Goal: Find specific page/section: Find specific page/section

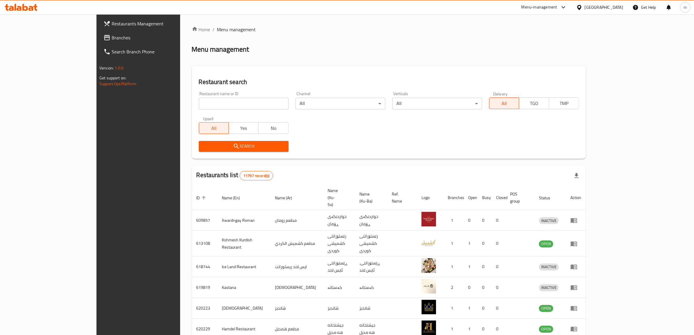
click at [225, 111] on div "Restaurant name or ID Restaurant name or ID" at bounding box center [243, 100] width 97 height 25
click at [222, 106] on input "search" at bounding box center [244, 104] width 90 height 12
click at [195, 88] on div "Restaurant name or ID Restaurant name or ID" at bounding box center [243, 100] width 97 height 25
click at [199, 101] on input "search" at bounding box center [244, 104] width 90 height 12
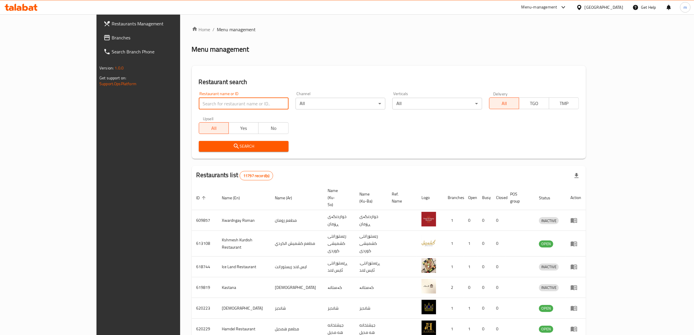
paste input "Tulip Sweet"
type input "Tulip Sweet"
click at [204, 149] on span "Search" at bounding box center [244, 146] width 80 height 7
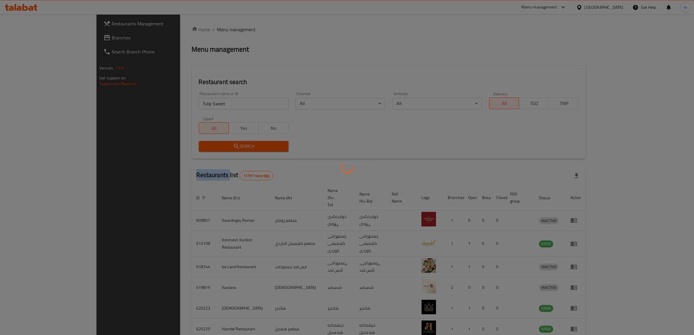
click at [158, 149] on div at bounding box center [347, 167] width 694 height 335
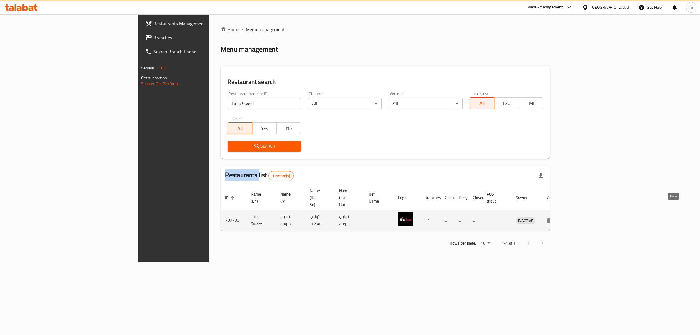
click at [558, 217] on link "enhanced table" at bounding box center [552, 220] width 11 height 7
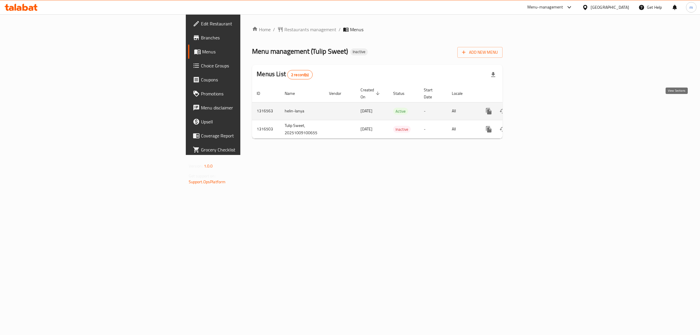
click at [534, 108] on icon "enhanced table" at bounding box center [530, 111] width 7 height 7
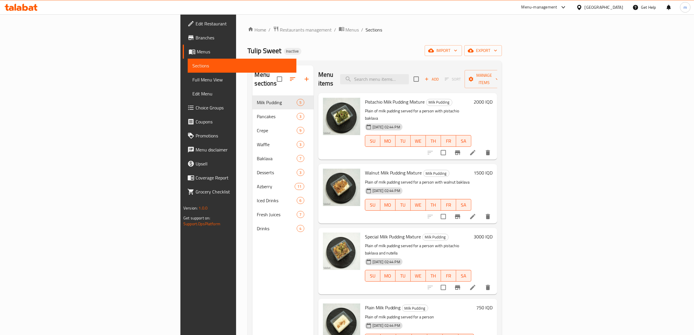
click at [188, 85] on link "Full Menu View" at bounding box center [242, 80] width 109 height 14
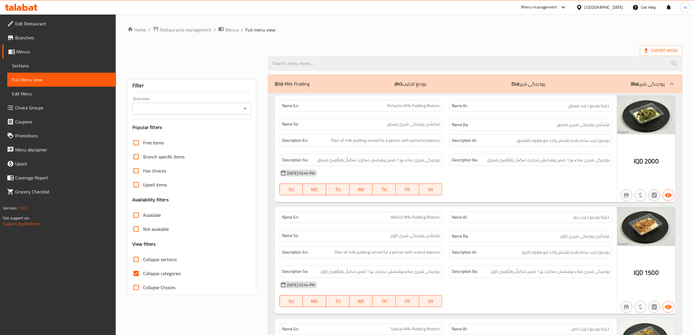
click at [190, 108] on input "Branches" at bounding box center [187, 108] width 106 height 8
click at [171, 137] on span "Tulip Sweet, Rizgari" at bounding box center [156, 133] width 38 height 7
type input "Tulip Sweet, Rizgari"
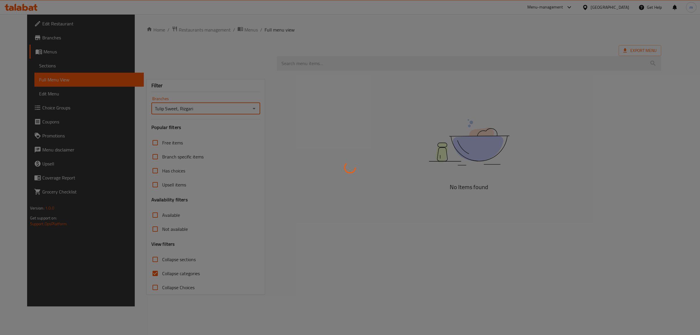
click at [165, 274] on div at bounding box center [350, 167] width 700 height 335
click at [152, 274] on div at bounding box center [350, 167] width 700 height 335
click at [142, 274] on div at bounding box center [350, 167] width 700 height 335
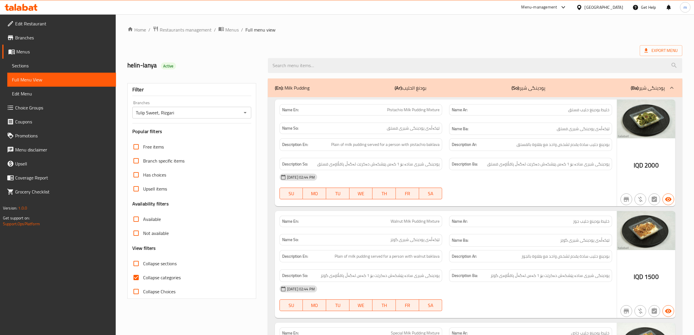
click at [144, 276] on span "Collapse categories" at bounding box center [162, 277] width 38 height 7
click at [143, 276] on input "Collapse categories" at bounding box center [136, 277] width 14 height 14
checkbox input "false"
click at [149, 267] on span "Collapse sections" at bounding box center [160, 263] width 34 height 7
click at [143, 267] on input "Collapse sections" at bounding box center [136, 263] width 14 height 14
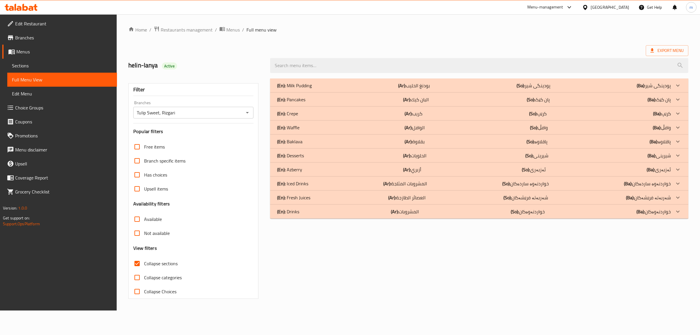
drag, startPoint x: 300, startPoint y: 213, endPoint x: 318, endPoint y: 215, distance: 18.7
click at [299, 213] on div "(En): Drinks (Ar): المشروبات (So): خواردنەوەکان (Ba): خواردنەوەکان" at bounding box center [474, 211] width 394 height 7
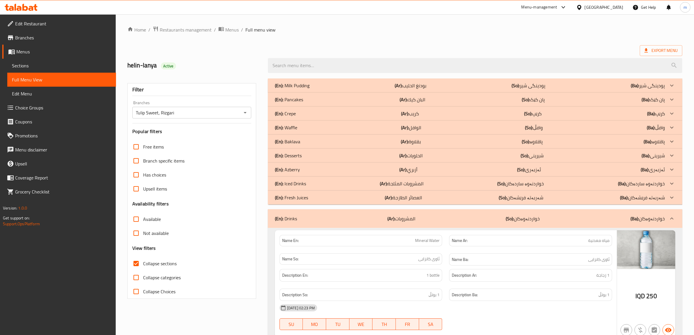
click at [158, 261] on span "Collapse sections" at bounding box center [160, 263] width 34 height 7
click at [143, 261] on input "Collapse sections" at bounding box center [136, 263] width 14 height 14
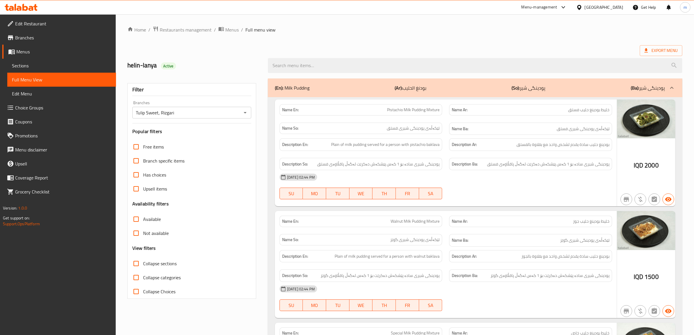
click at [629, 169] on div "IQD 2000" at bounding box center [646, 152] width 58 height 107
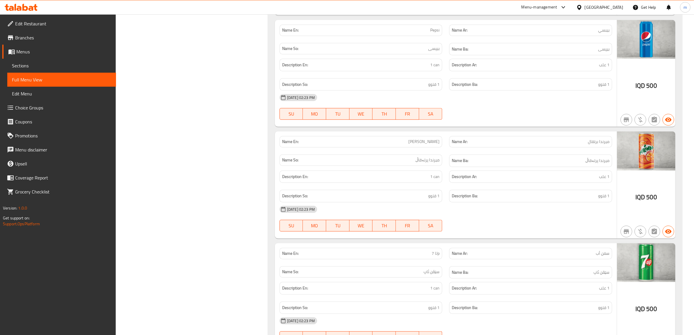
scroll to position [7396, 0]
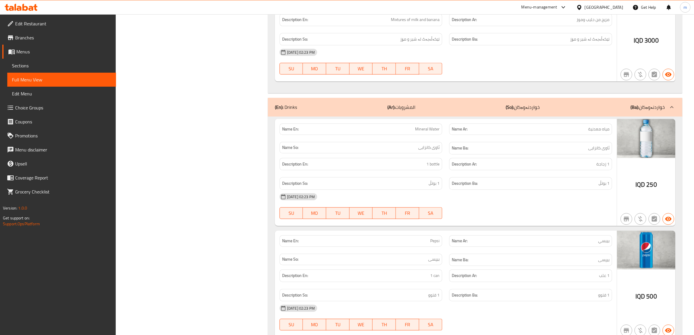
click at [556, 104] on div "(En): Drinks (Ar): المشروبات (So): خواردنەوەکان (Ba): خواردنەوەکان" at bounding box center [470, 107] width 390 height 7
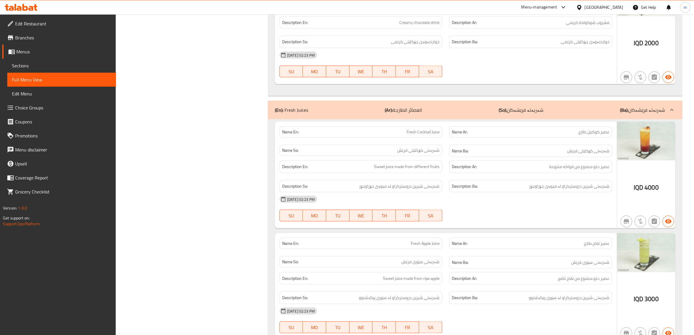
scroll to position [6569, 0]
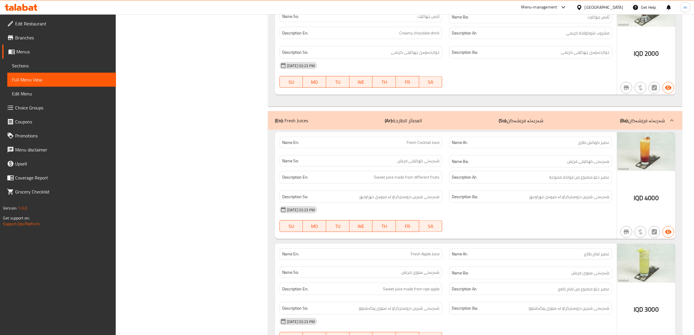
click at [559, 115] on div "(En): Fresh Juices (Ar): العصائر الطازجة (So): شەربەتە فرێشەکان (Ba): شەربەتە ف…" at bounding box center [475, 120] width 415 height 19
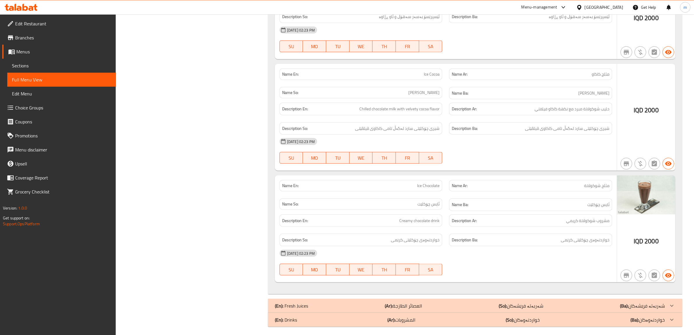
scroll to position [6374, 0]
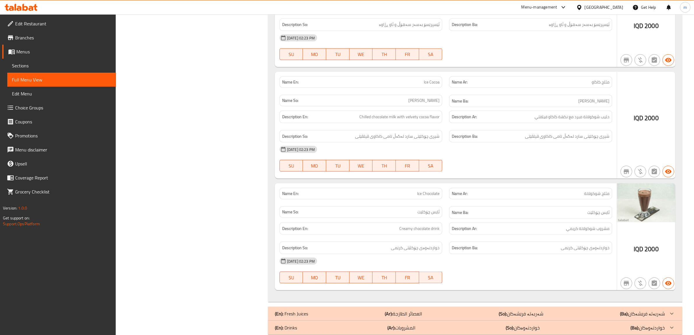
drag, startPoint x: 532, startPoint y: 302, endPoint x: 532, endPoint y: 295, distance: 7.1
click at [532, 310] on p "(So): شەربەتە فرێشەکان" at bounding box center [521, 313] width 45 height 7
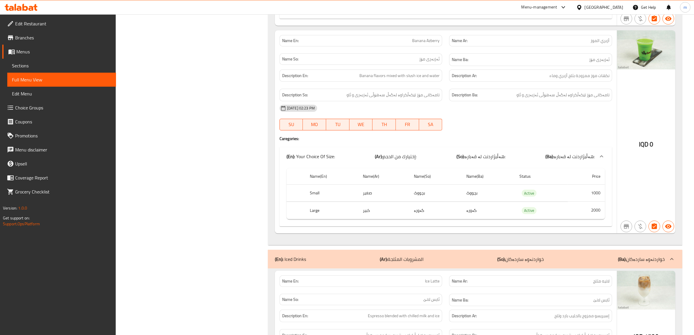
scroll to position [5719, 0]
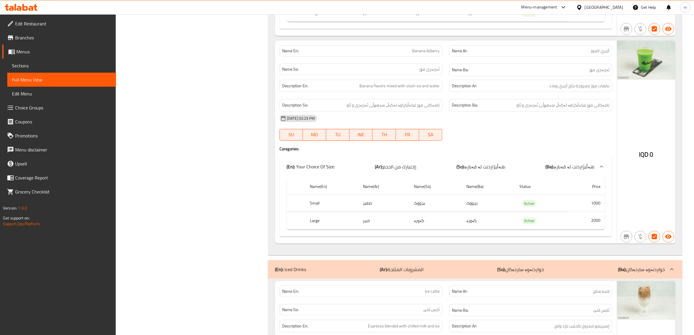
click at [543, 261] on div "(En): Iced Drinks (Ar): المشروبات المثلجة (So): خواردنەوە ساردەکان (Ba): خواردن…" at bounding box center [475, 269] width 415 height 19
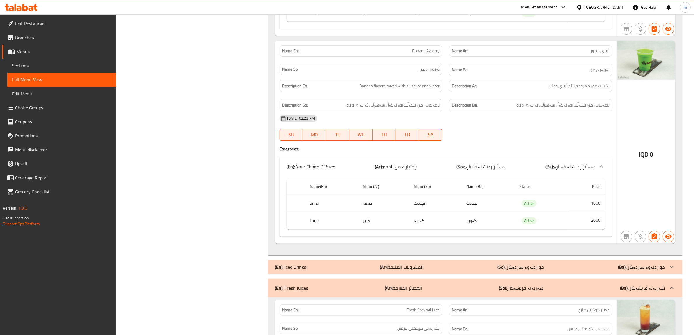
click at [544, 263] on p "(So): خواردنەوە ساردەکان" at bounding box center [521, 266] width 47 height 7
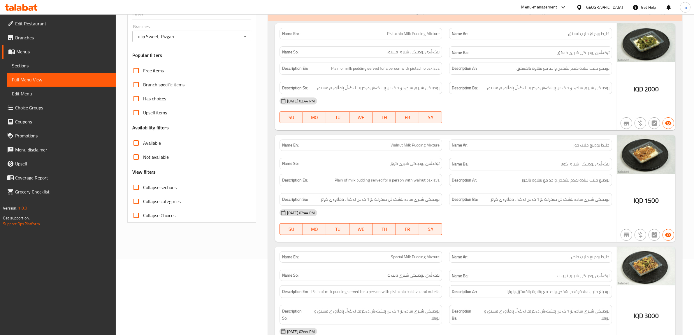
scroll to position [0, 0]
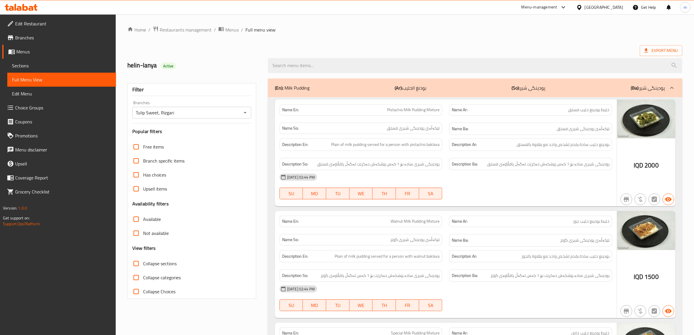
click at [146, 260] on span "Collapse sections" at bounding box center [160, 263] width 34 height 7
click at [143, 260] on input "Collapse sections" at bounding box center [136, 263] width 14 height 14
checkbox input "true"
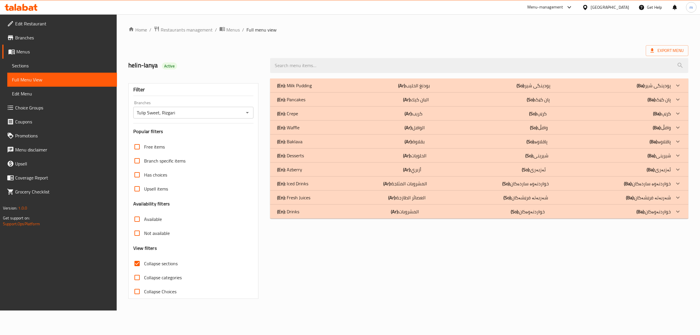
click at [513, 89] on div "(En): Milk Pudding (Ar): بودنغ الحليب (So): پودینگی شیر (Ba): پودینگی شیر" at bounding box center [474, 85] width 394 height 7
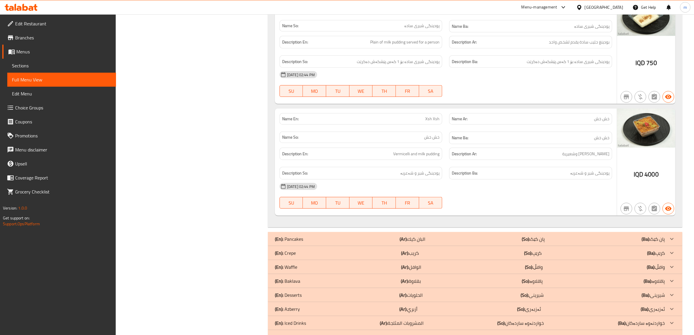
scroll to position [474, 0]
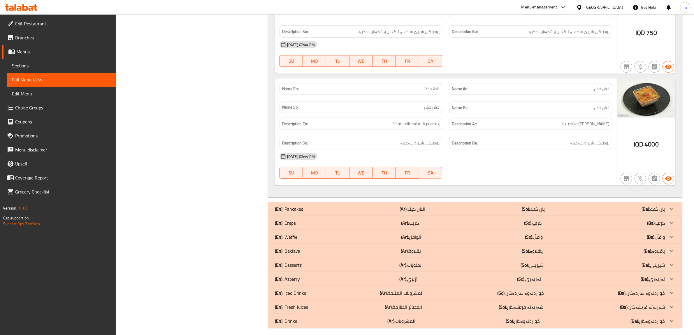
click at [550, 206] on div "(En): Pancakes (Ar): البان كيك (So): پان کێک (Ba): پان کێک" at bounding box center [470, 208] width 390 height 7
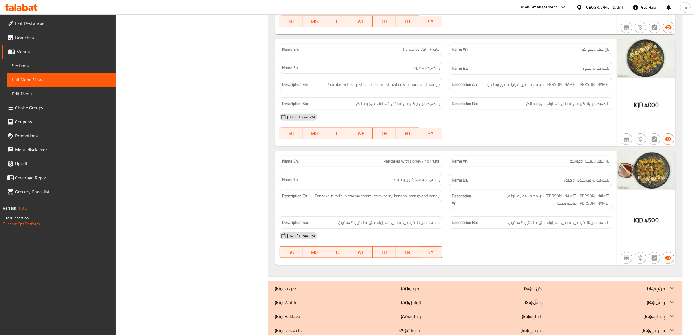
scroll to position [829, 0]
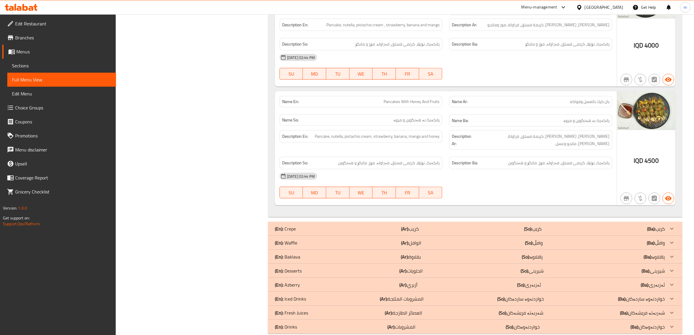
click at [544, 222] on div "(En): Crepe (Ar): كريب (So): کرێپ (Ba): کرێپ" at bounding box center [475, 229] width 415 height 14
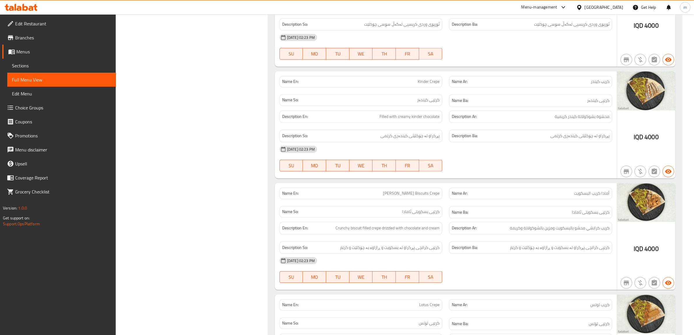
scroll to position [1856, 0]
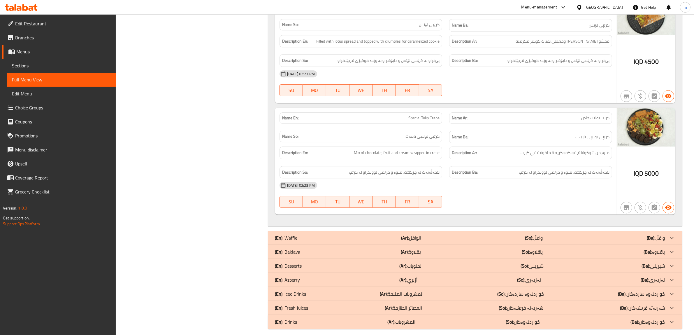
click at [533, 231] on div "(En): Waffle (Ar): الوافل (So): وافڵ (Ba): وافڵ" at bounding box center [475, 238] width 415 height 14
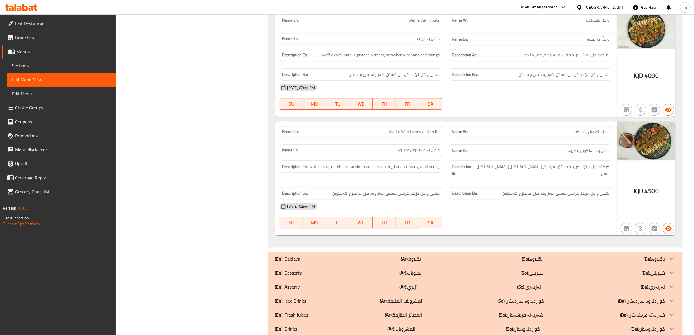
scroll to position [2211, 0]
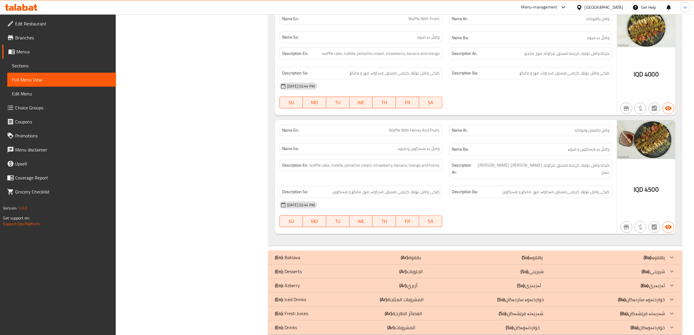
click at [523, 250] on div "(En): Baklava (Ar): بقلاوة (So): پاقلاوە (Ba): پاقلاوە" at bounding box center [475, 257] width 415 height 14
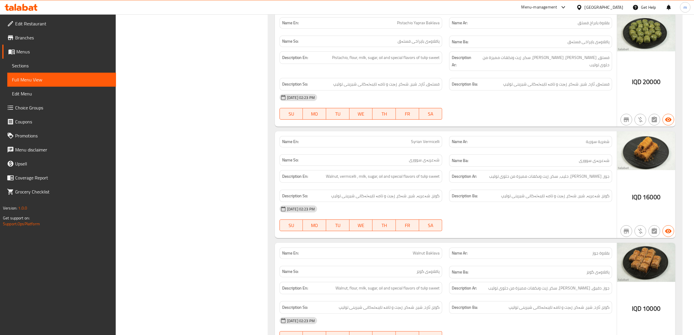
scroll to position [3014, 0]
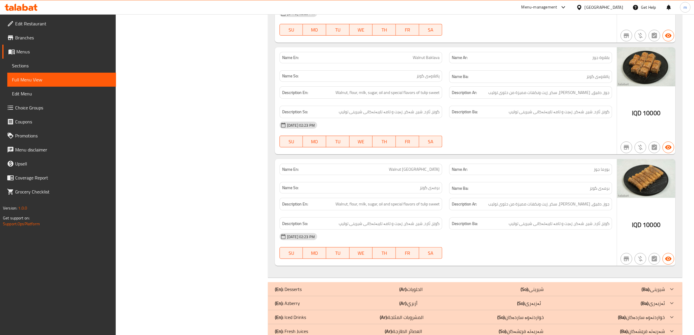
click at [530, 285] on p "(So): شیرینی" at bounding box center [532, 288] width 23 height 7
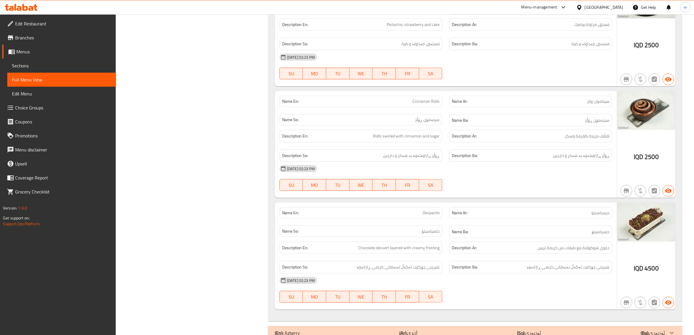
scroll to position [3368, 0]
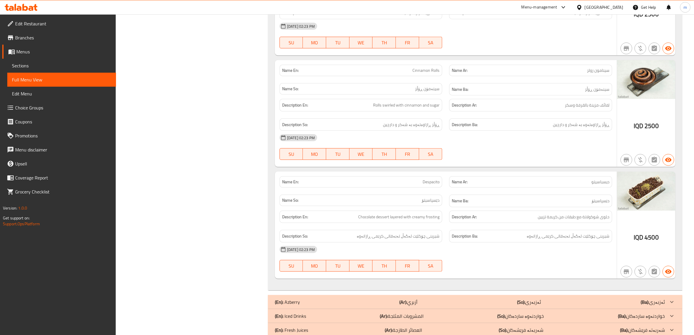
click at [521, 297] on b "(So):" at bounding box center [521, 301] width 8 height 9
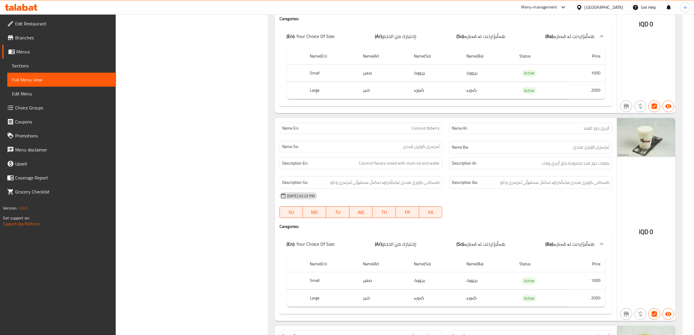
scroll to position [5683, 0]
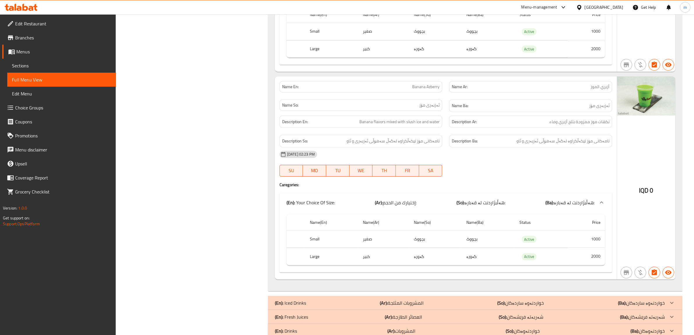
click at [482, 299] on div "(En): Iced Drinks (Ar): المشروبات المثلجة (So): خواردنەوە ساردەکان (Ba): خواردن…" at bounding box center [470, 302] width 390 height 7
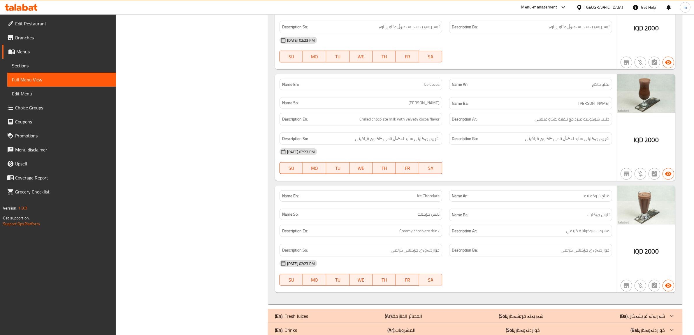
scroll to position [6374, 0]
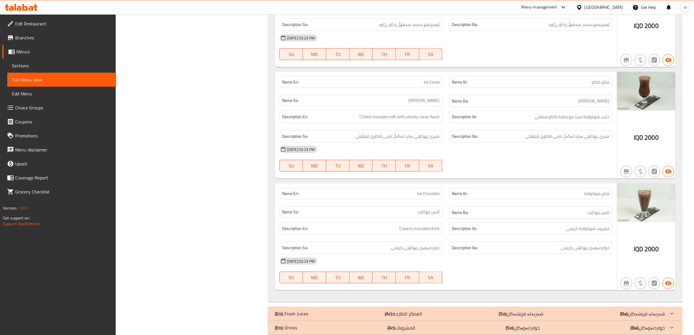
drag, startPoint x: 481, startPoint y: 301, endPoint x: 481, endPoint y: 288, distance: 12.8
click at [481, 310] on div "(En): Fresh Juices (Ar): العصائر الطازجة (So): شەربەتە فرێشەکان (Ba): شەربەتە ف…" at bounding box center [470, 313] width 390 height 7
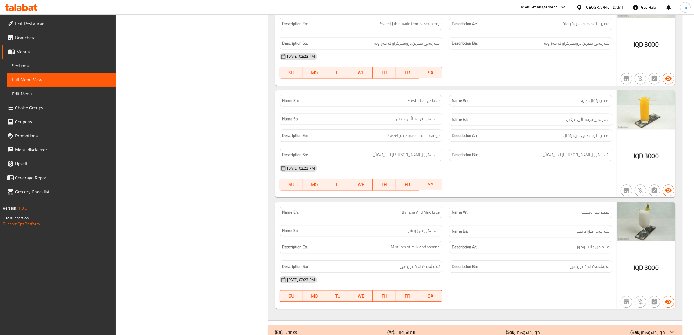
scroll to position [7176, 0]
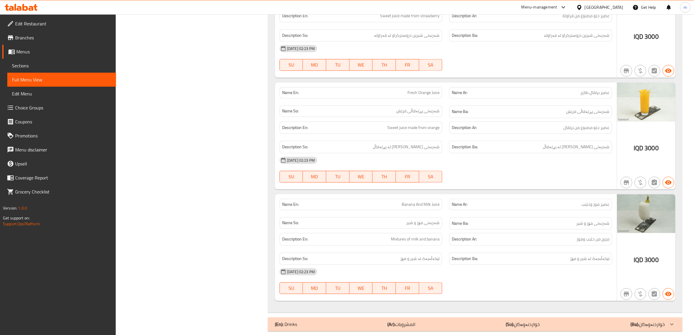
click at [486, 320] on div "(En): Drinks (Ar): المشروبات (So): خواردنەوەکان (Ba): خواردنەوەکان" at bounding box center [470, 323] width 390 height 7
click at [485, 323] on div "(En): Drinks (Ar): المشروبات (So): خواردنەوەکان (Ba): خواردنەوەکان" at bounding box center [470, 326] width 390 height 7
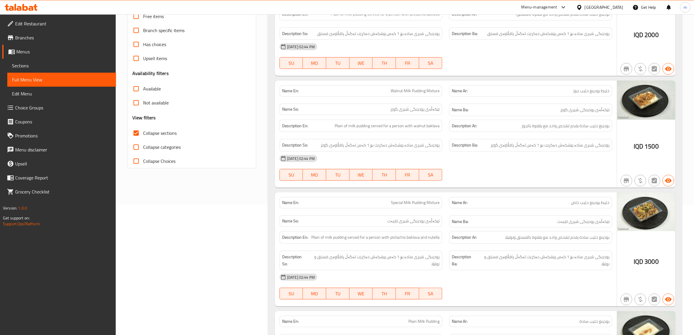
scroll to position [0, 0]
